Goal: Unclear

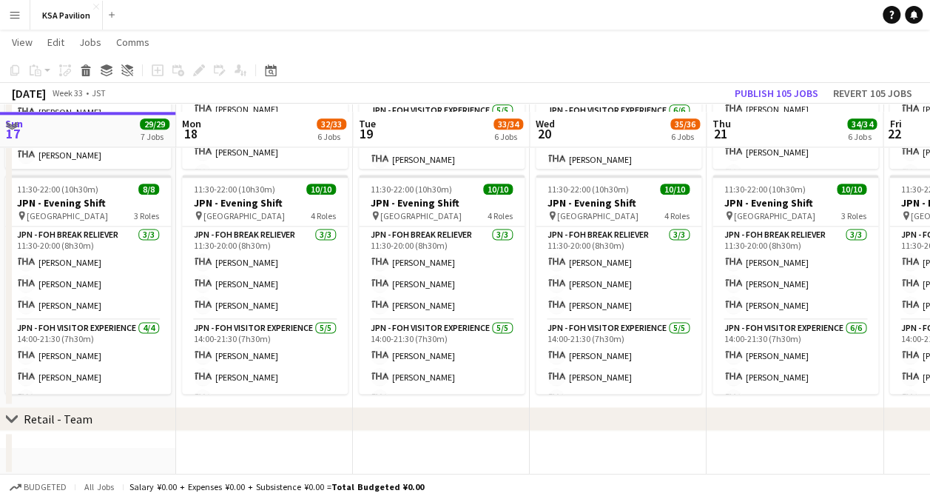
scroll to position [901, 0]
